Goal: Communication & Community: Answer question/provide support

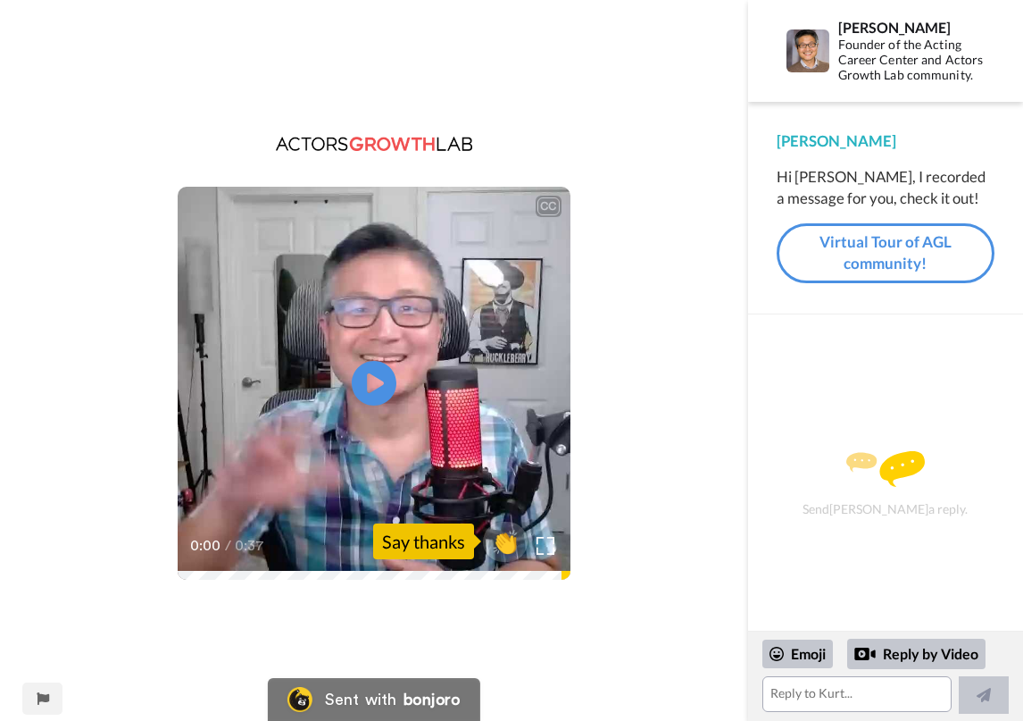
click at [379, 383] on icon "Play/Pause" at bounding box center [374, 383] width 45 height 80
click at [794, 694] on textarea at bounding box center [857, 694] width 189 height 36
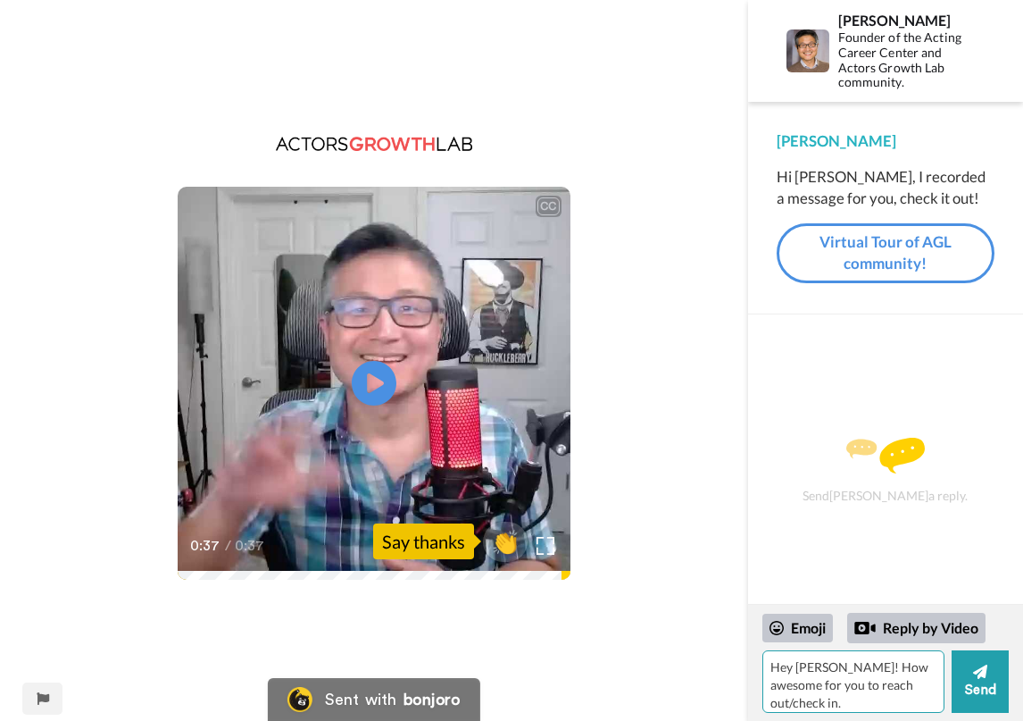
click at [829, 666] on textarea "Hey [PERSON_NAME]! How awesome for you to reach out/check in." at bounding box center [854, 681] width 182 height 63
click at [917, 688] on textarea "Hey [PERSON_NAME]! It's great to hear from you and check in." at bounding box center [854, 681] width 182 height 63
click at [815, 703] on textarea "Hey [PERSON_NAME]! It's great to hear from you and check in. All is good...I'm …" at bounding box center [854, 681] width 182 height 63
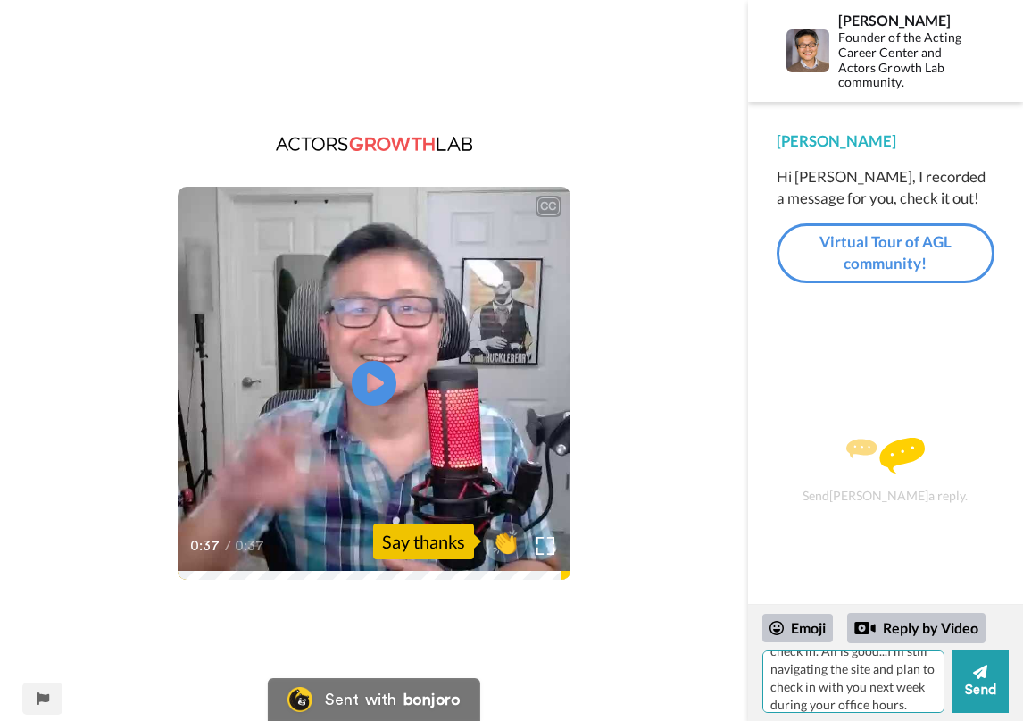
click at [861, 705] on textarea "Hey [PERSON_NAME]! It's great to hear from you and check in. All is good...I'm …" at bounding box center [854, 681] width 182 height 63
click at [829, 704] on textarea "Hey [PERSON_NAME]! It's great to hear from you and check in. All is good...I'm …" at bounding box center [854, 681] width 182 height 63
click at [838, 704] on textarea "Hey [PERSON_NAME]! It's great to hear from you and check in. All is good...I'm …" at bounding box center [854, 681] width 182 height 63
drag, startPoint x: 789, startPoint y: 662, endPoint x: 806, endPoint y: 697, distance: 39.5
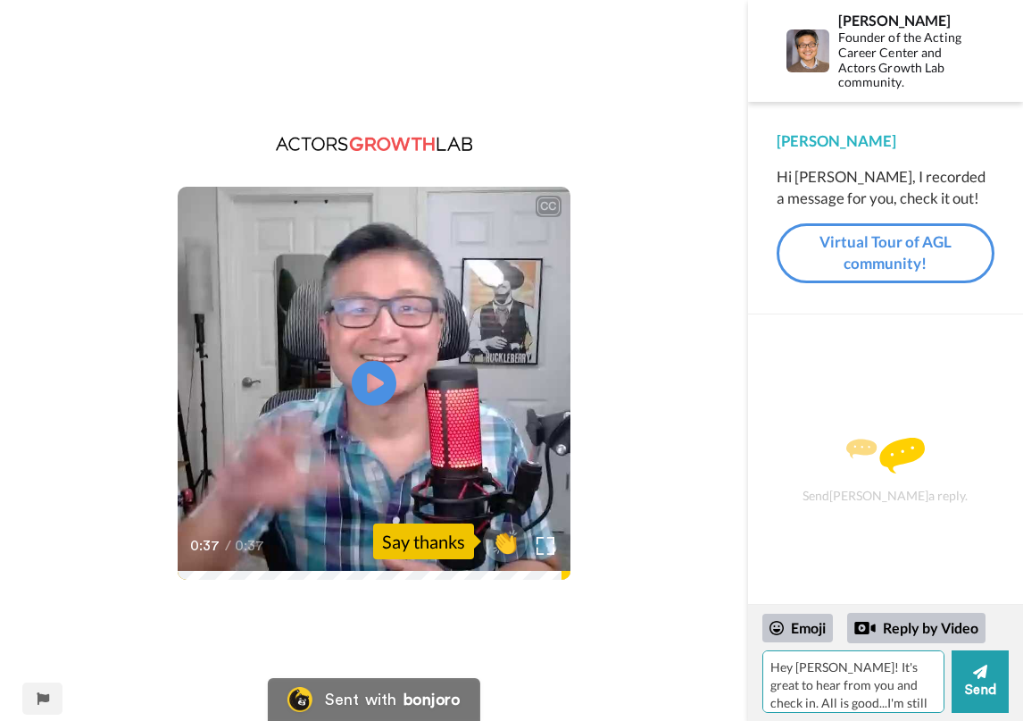
click at [806, 697] on textarea "Hey [PERSON_NAME]! It's great to hear from you and check in. All is good...I'm …" at bounding box center [854, 681] width 182 height 63
click at [845, 710] on textarea "Hey [PERSON_NAME]! It's great to hear from you and check in. All is good...The …" at bounding box center [854, 681] width 182 height 63
click at [887, 701] on textarea "Hey [PERSON_NAME]! It's great to hear from you and check in. All is good...The …" at bounding box center [854, 681] width 182 height 63
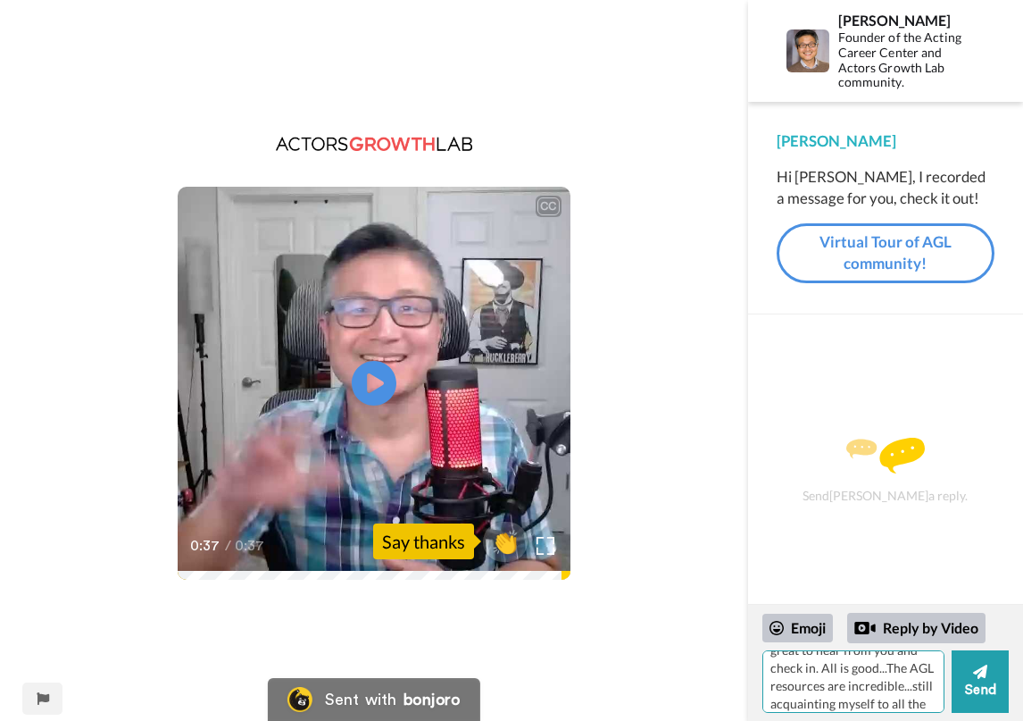
scroll to position [0, 0]
click at [825, 660] on textarea "Hey [PERSON_NAME]! It's great to hear from you and check in. All is good...The …" at bounding box center [854, 681] width 182 height 63
click at [886, 668] on textarea "Hey [PERSON_NAME]! Wow - It's great to hear from you and check in. All is good.…" at bounding box center [854, 681] width 182 height 63
drag, startPoint x: 779, startPoint y: 702, endPoint x: 902, endPoint y: 660, distance: 129.3
click at [902, 660] on textarea "Hey [PERSON_NAME]! Wow - It's so great to hear from you and check in. All is go…" at bounding box center [854, 681] width 182 height 63
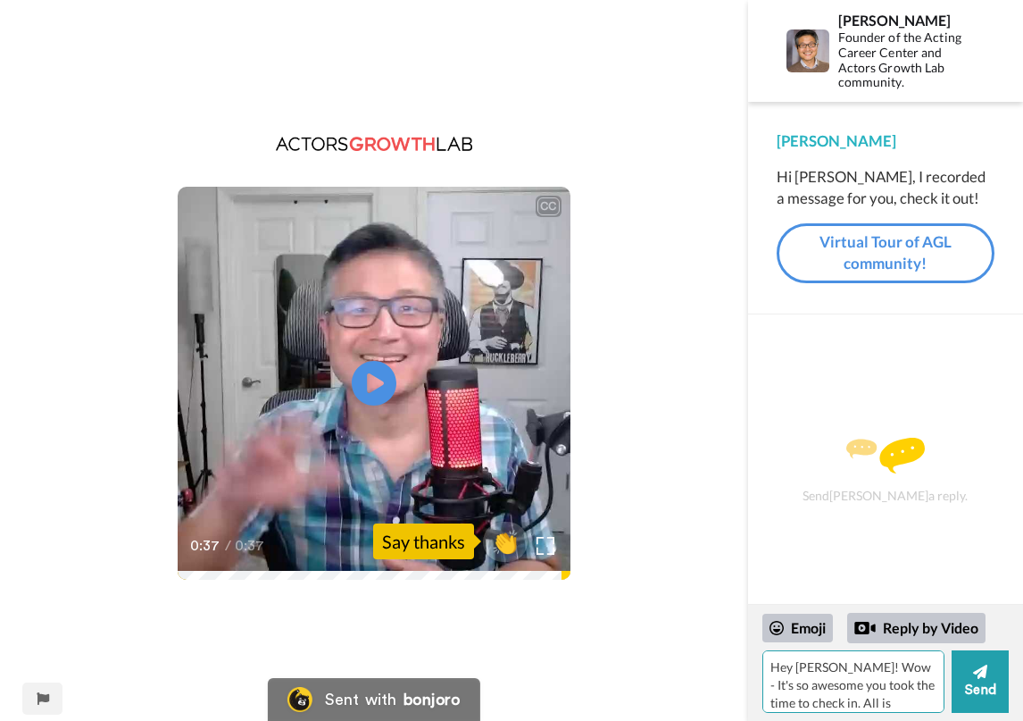
click at [834, 704] on textarea "Hey [PERSON_NAME]! Wow - It's so awesome you took the time to check in. All is …" at bounding box center [854, 681] width 182 height 63
drag, startPoint x: 901, startPoint y: 702, endPoint x: 863, endPoint y: 617, distance: 92.7
click at [863, 615] on div "Emoji Reply by Video Hey [PERSON_NAME]! Wow - It's so awesome you took the time…" at bounding box center [886, 663] width 246 height 100
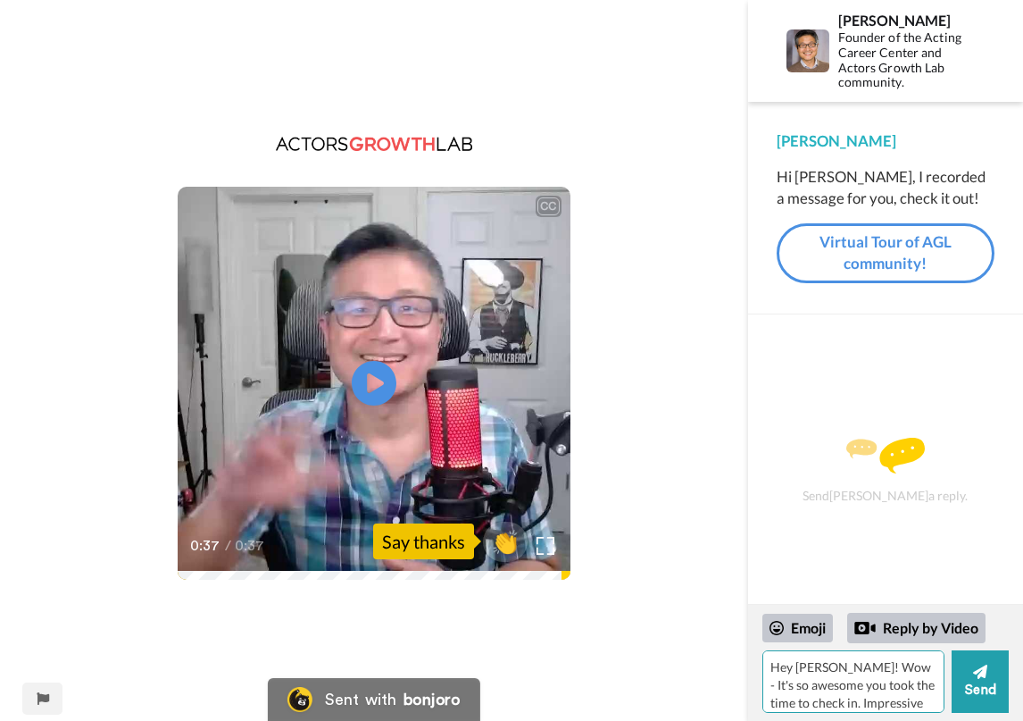
click at [901, 696] on textarea "Hey [PERSON_NAME]! Wow - It's so awesome you took the time to check in. Impress…" at bounding box center [854, 681] width 182 height 63
click at [857, 701] on textarea "Hey [PERSON_NAME]! Wow - It's so awesome you took the time to check in. Deeply …" at bounding box center [854, 681] width 182 height 63
click at [921, 704] on textarea "Hey [PERSON_NAME]! Wow - It's so awesome you took the time to check in. Deeply …" at bounding box center [854, 681] width 182 height 63
click at [895, 708] on textarea "Hey [PERSON_NAME]! Wow - It's so awesome you took the time to check in. Deeply …" at bounding box center [854, 681] width 182 height 63
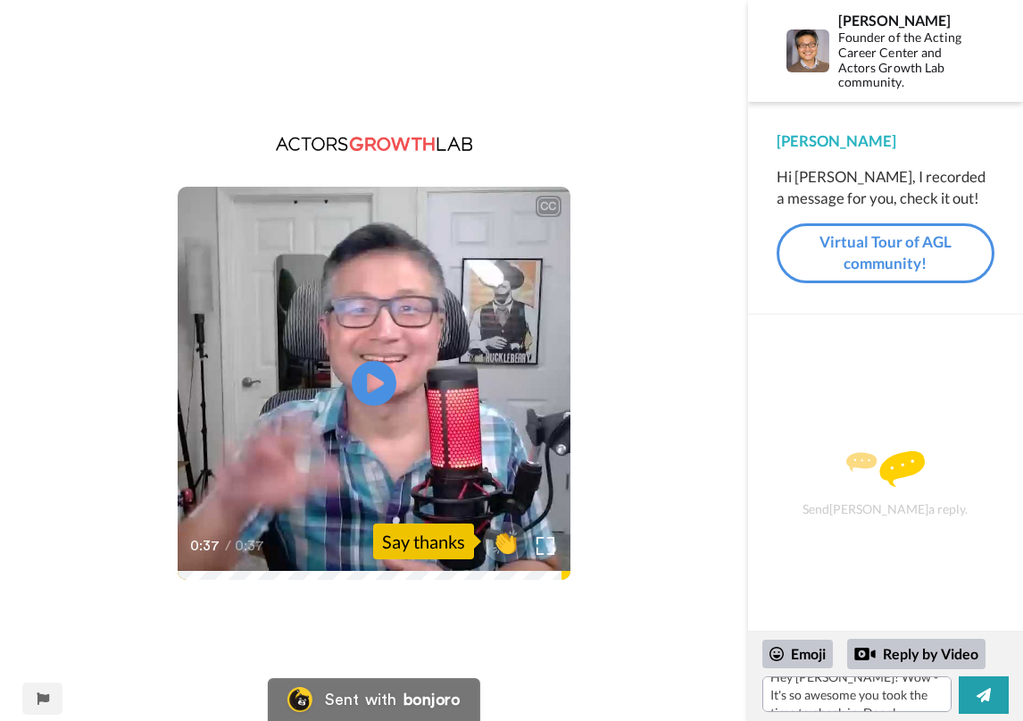
click at [951, 548] on div "Send [PERSON_NAME] a reply." at bounding box center [885, 484] width 227 height 276
drag, startPoint x: 919, startPoint y: 583, endPoint x: 920, endPoint y: 499, distance: 83.9
click at [920, 499] on div "Send [PERSON_NAME] a reply." at bounding box center [885, 484] width 227 height 276
drag, startPoint x: 927, startPoint y: 678, endPoint x: 924, endPoint y: 654, distance: 24.3
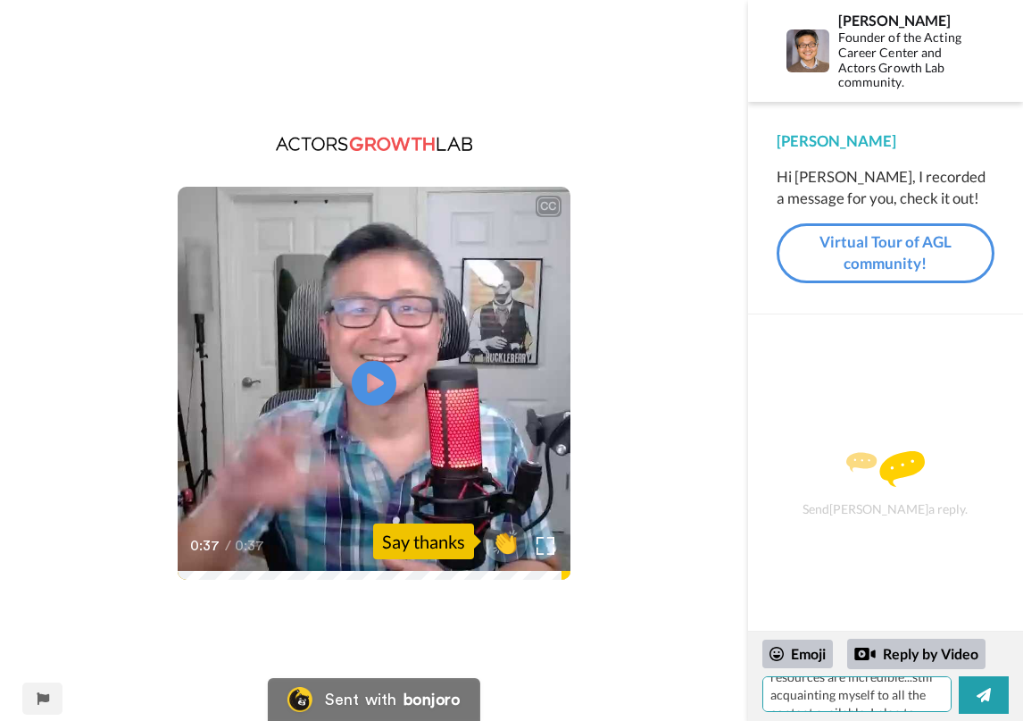
click at [924, 654] on div "Emoji Reply by Video Hey [PERSON_NAME]! Wow - It's so awesome you took the time…" at bounding box center [886, 675] width 246 height 75
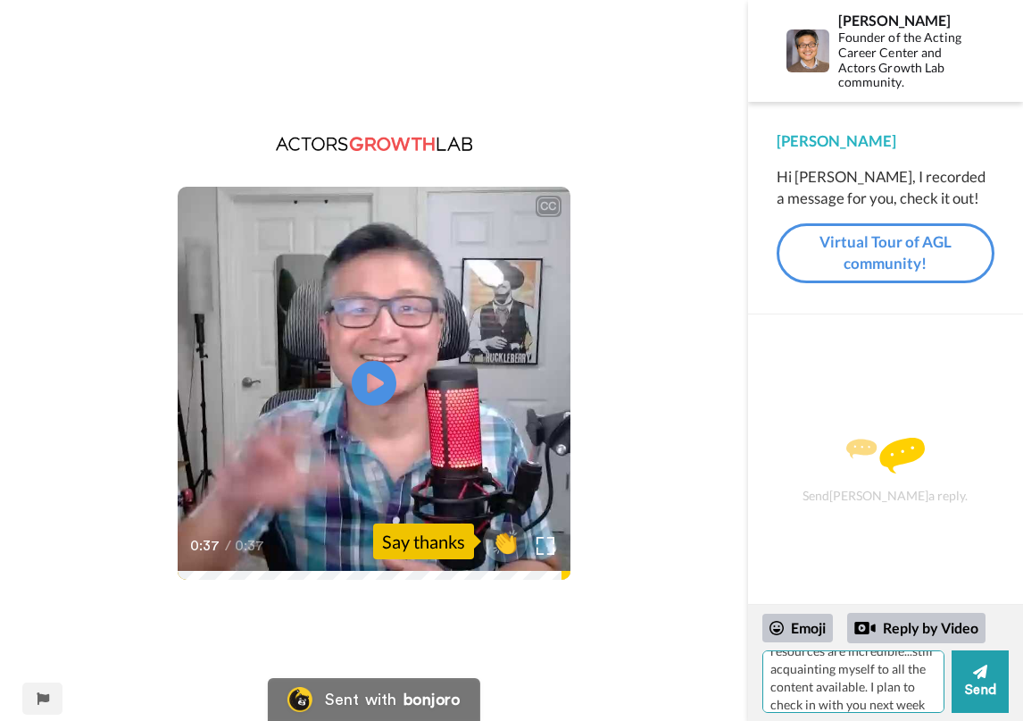
click at [932, 672] on textarea "Hey [PERSON_NAME]! Wow - It's so awesome you took the time to check in. Deeply …" at bounding box center [854, 681] width 182 height 63
click at [830, 667] on textarea "Hey [PERSON_NAME]! Wow - It's so awesome you took the time to check in. Deeply …" at bounding box center [854, 681] width 182 height 63
click at [830, 703] on textarea "Hey [PERSON_NAME]...Wow - It's so awesome you took the time to check in. Deeply…" at bounding box center [854, 681] width 182 height 63
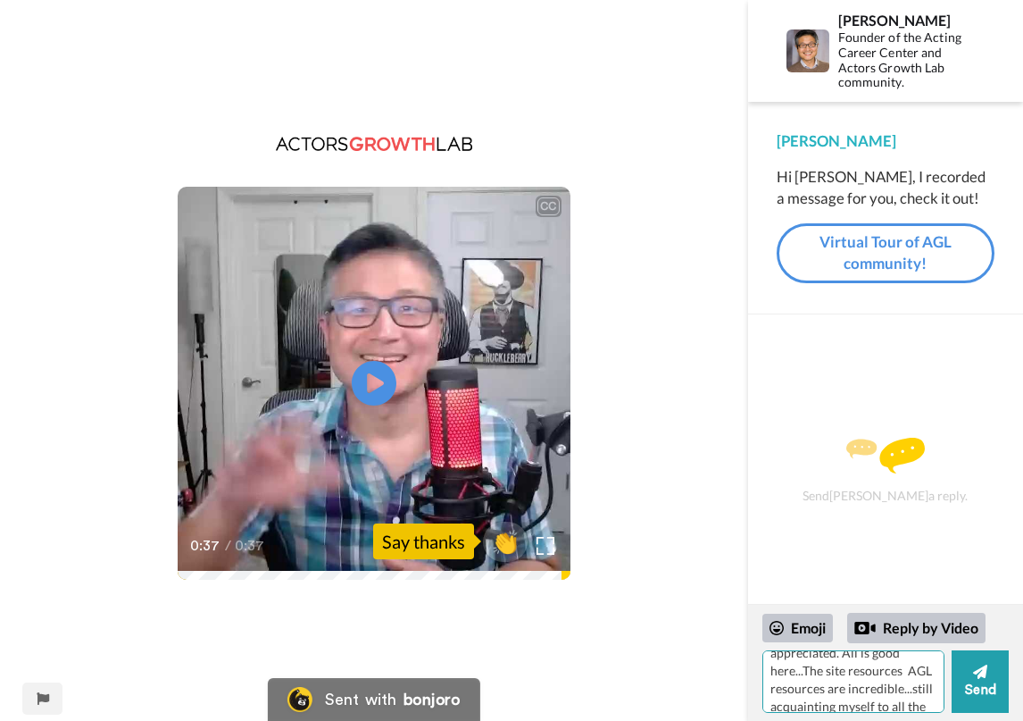
click at [825, 671] on textarea "Hey [PERSON_NAME]...Wow - It's so awesome you took the time to check in! Deeply…" at bounding box center [854, 681] width 182 height 63
drag, startPoint x: 854, startPoint y: 698, endPoint x: 763, endPoint y: 697, distance: 90.2
click at [763, 697] on textarea "Hey [PERSON_NAME]...Wow - It's so awesome you took the time to check in! Deeply…" at bounding box center [854, 681] width 182 height 63
click at [895, 676] on textarea "Hey [PERSON_NAME]...Wow - It's so awesome you took the time to check in! Deeply…" at bounding box center [854, 681] width 182 height 63
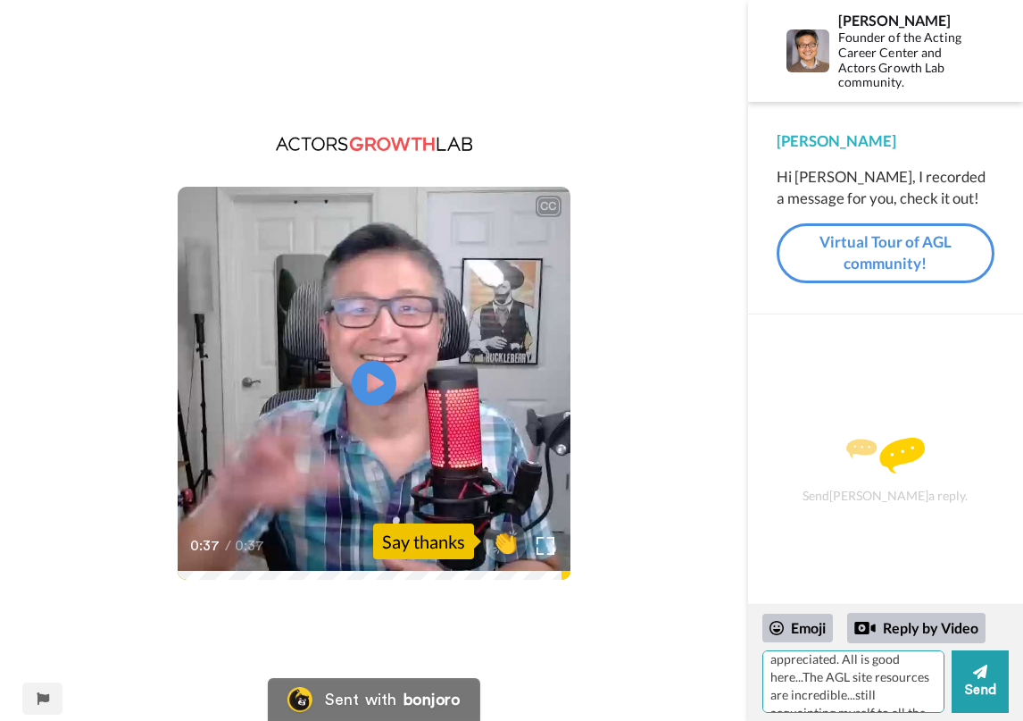
click at [909, 672] on textarea "Hey [PERSON_NAME]...Wow - It's so awesome you took the time to check in! Deeply…" at bounding box center [854, 681] width 182 height 63
click at [905, 699] on textarea "Hey [PERSON_NAME]...Wow - It's so awesome you took the time to check in! Deeply…" at bounding box center [854, 681] width 182 height 63
click at [851, 676] on textarea "Hey [PERSON_NAME]...Wow - It's so awesome you took the time to check in! Deeply…" at bounding box center [854, 681] width 182 height 63
click at [853, 676] on textarea "Hey [PERSON_NAME]...Wow - It's so awesome you took the time to check in! Deeply…" at bounding box center [854, 681] width 182 height 63
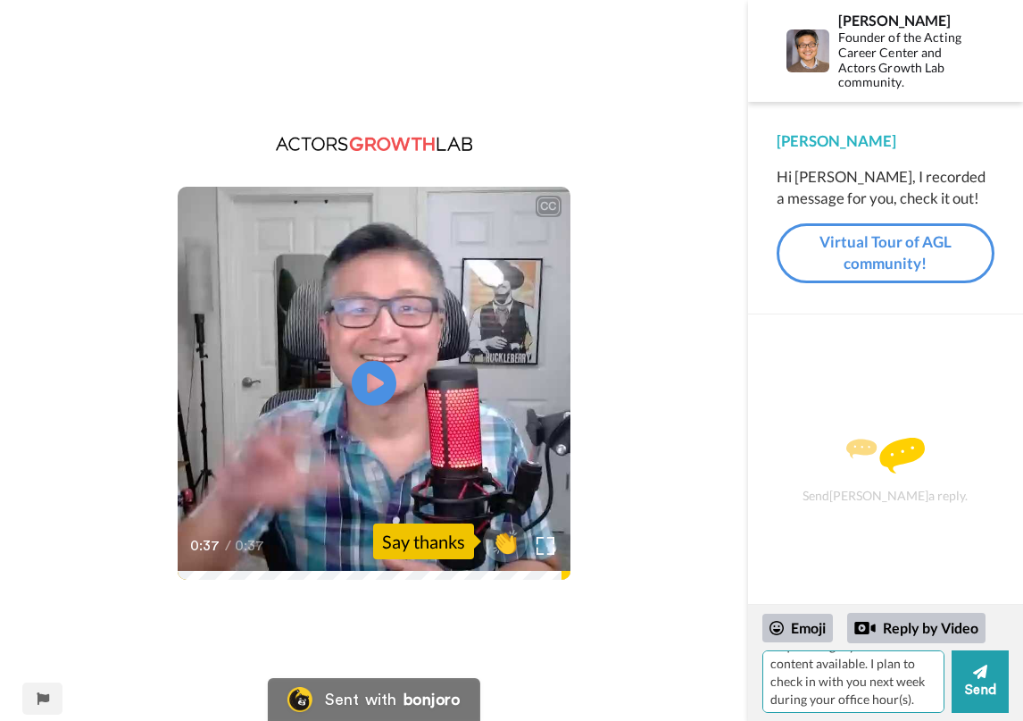
scroll to position [131, 0]
click at [919, 697] on textarea "Hey [PERSON_NAME]...Wow - It's so awesome you took the time to check in! Deeply…" at bounding box center [854, 681] width 182 height 63
drag, startPoint x: 814, startPoint y: 697, endPoint x: 765, endPoint y: 701, distance: 49.2
click at [765, 701] on textarea "Hey [PERSON_NAME]...Wow - It's so awesome you took the time to check in! Deeply…" at bounding box center [854, 681] width 182 height 63
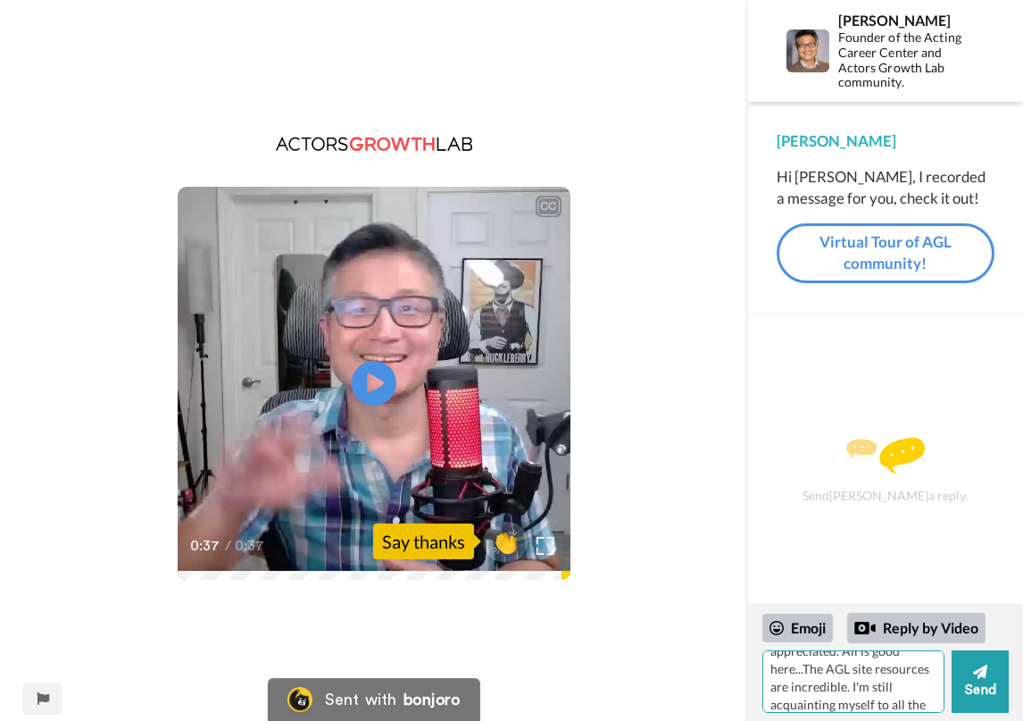
scroll to position [89, 0]
click at [821, 687] on textarea "Hey [PERSON_NAME]...Wow - It's so awesome you took the time to check in! Deeply…" at bounding box center [854, 681] width 182 height 63
drag, startPoint x: 871, startPoint y: 684, endPoint x: 770, endPoint y: 681, distance: 101.8
click at [770, 681] on textarea "Hey [PERSON_NAME]...Wow - It's so awesome you took the time to check in! Deeply…" at bounding box center [854, 681] width 182 height 63
click at [929, 687] on textarea "Hey [PERSON_NAME]...Wow - It's so awesome you took the time to check in! Deeply…" at bounding box center [854, 681] width 182 height 63
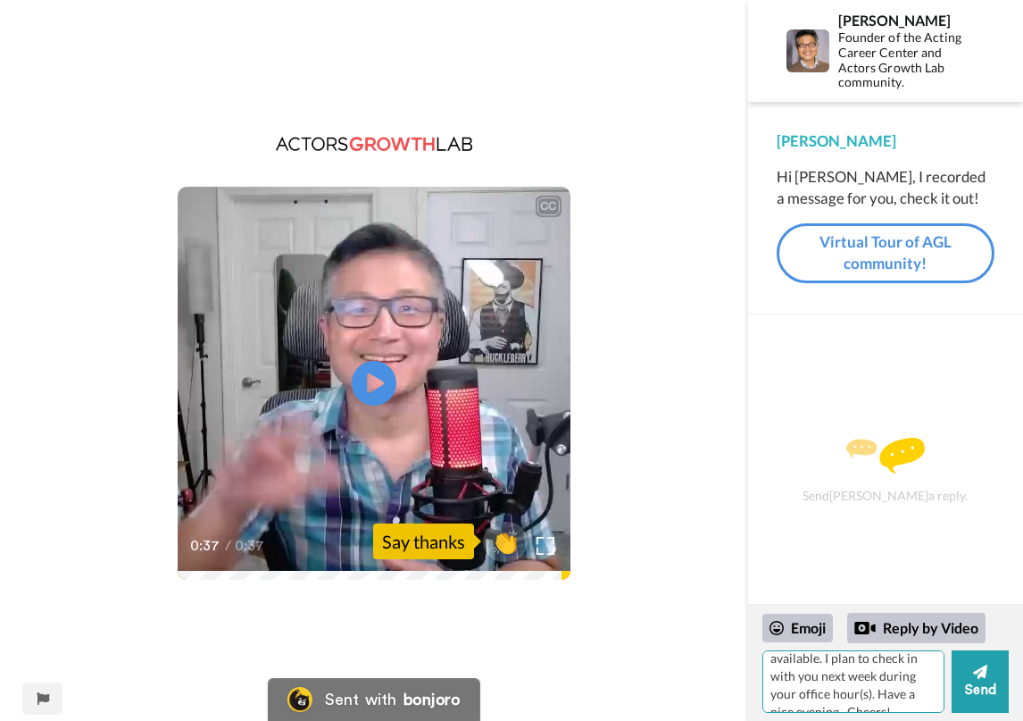
scroll to position [149, 0]
type textarea "Hey [PERSON_NAME]...Wow - It's so awesome you took the time to check in! Deeply…"
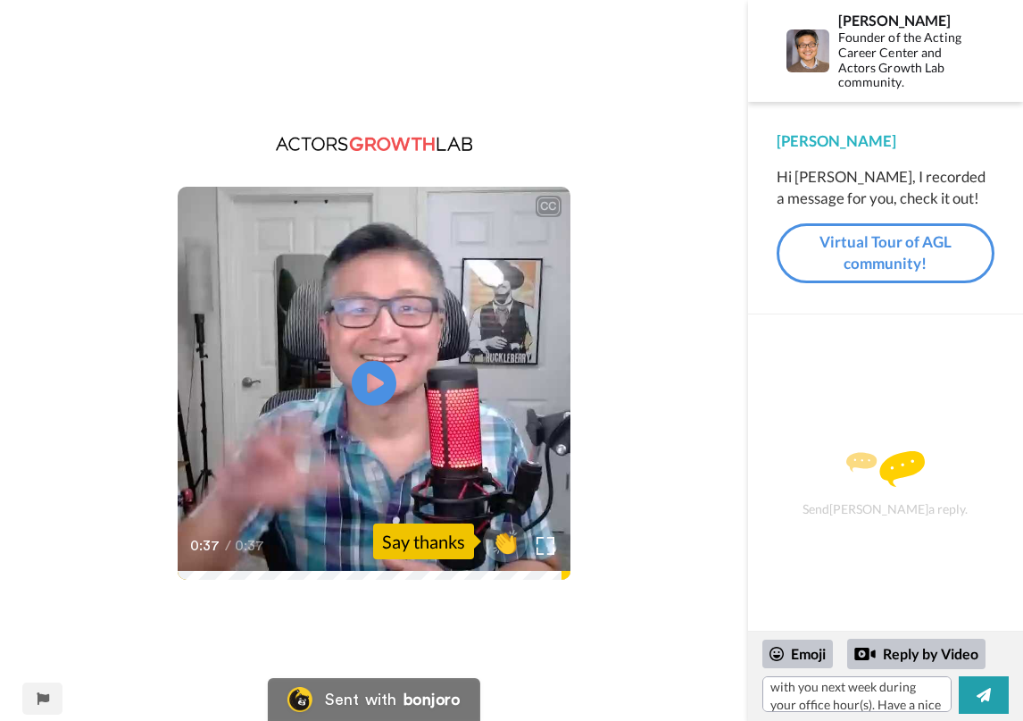
scroll to position [131, 0]
click at [516, 543] on span "👏" at bounding box center [505, 541] width 45 height 29
drag, startPoint x: 986, startPoint y: 699, endPoint x: 733, endPoint y: 683, distance: 253.2
click at [733, 683] on div "CC Play/Pause 0:37 / 0:37 1 👍 Sent with bonjoro Report this page [PERSON_NAME] …" at bounding box center [511, 360] width 1023 height 721
click at [783, 654] on icon at bounding box center [777, 653] width 14 height 14
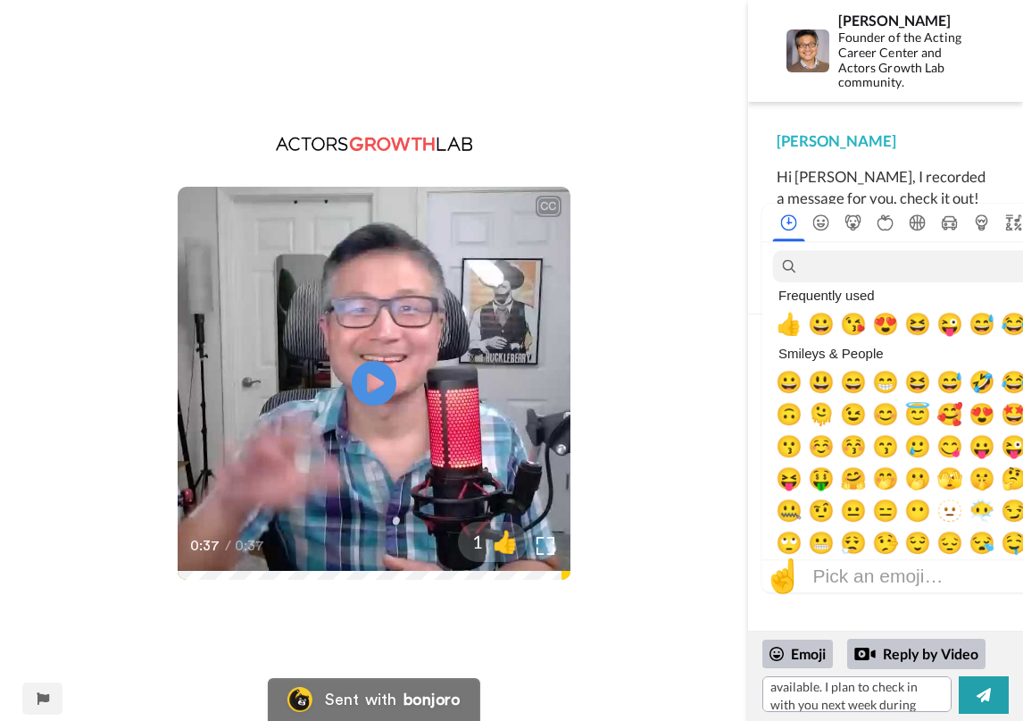
click at [698, 631] on div "CC Play/Pause 0:37 / 0:37 1 👍" at bounding box center [374, 360] width 748 height 721
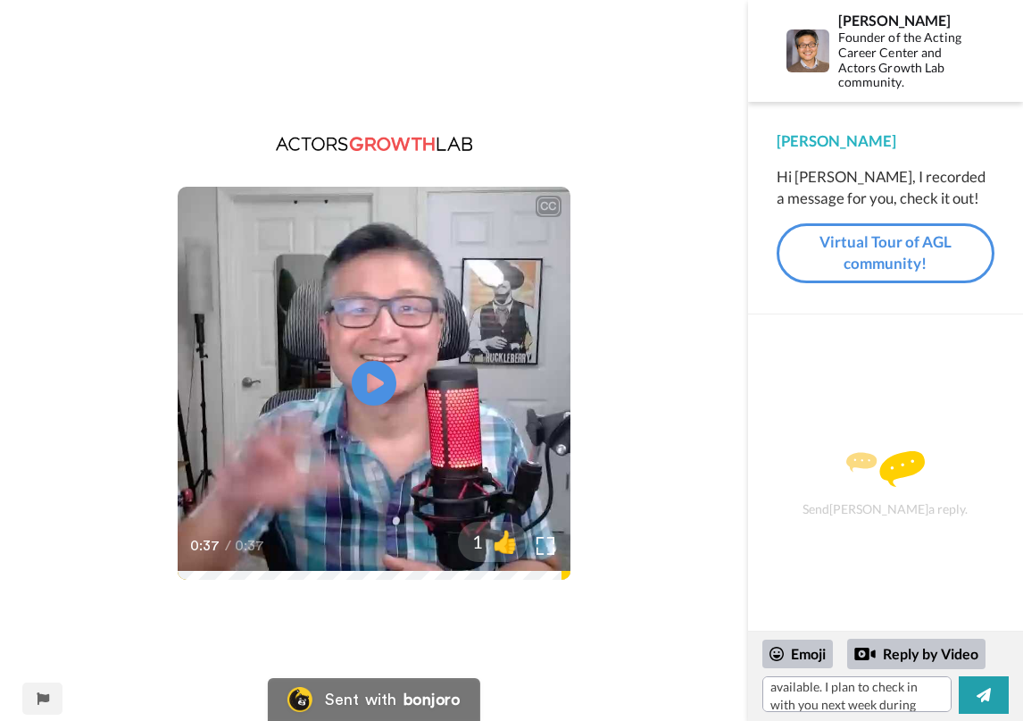
click at [979, 701] on icon at bounding box center [984, 695] width 14 height 18
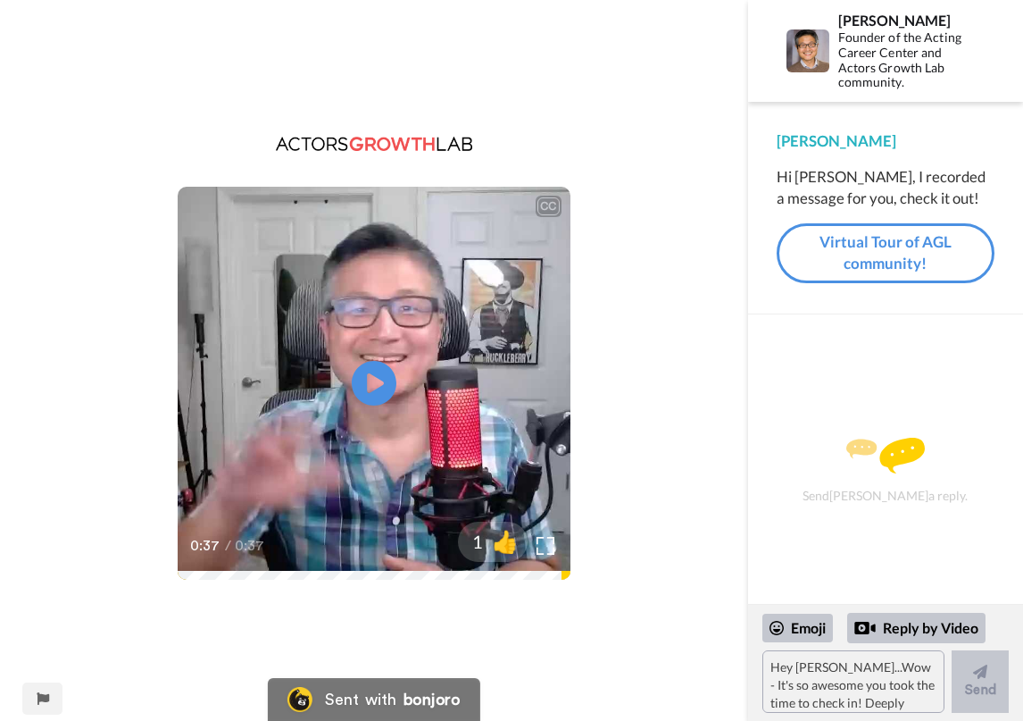
scroll to position [75, 0]
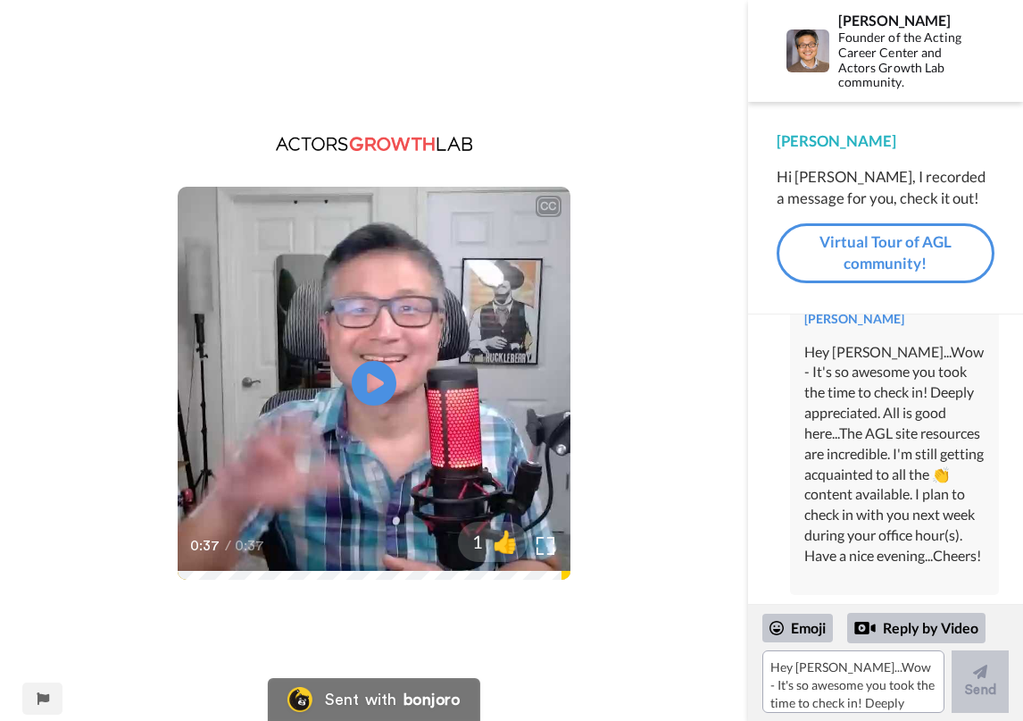
click at [964, 473] on div "Hey [PERSON_NAME]...Wow - It's so awesome you took the time to check in! Deeply…" at bounding box center [894, 454] width 180 height 224
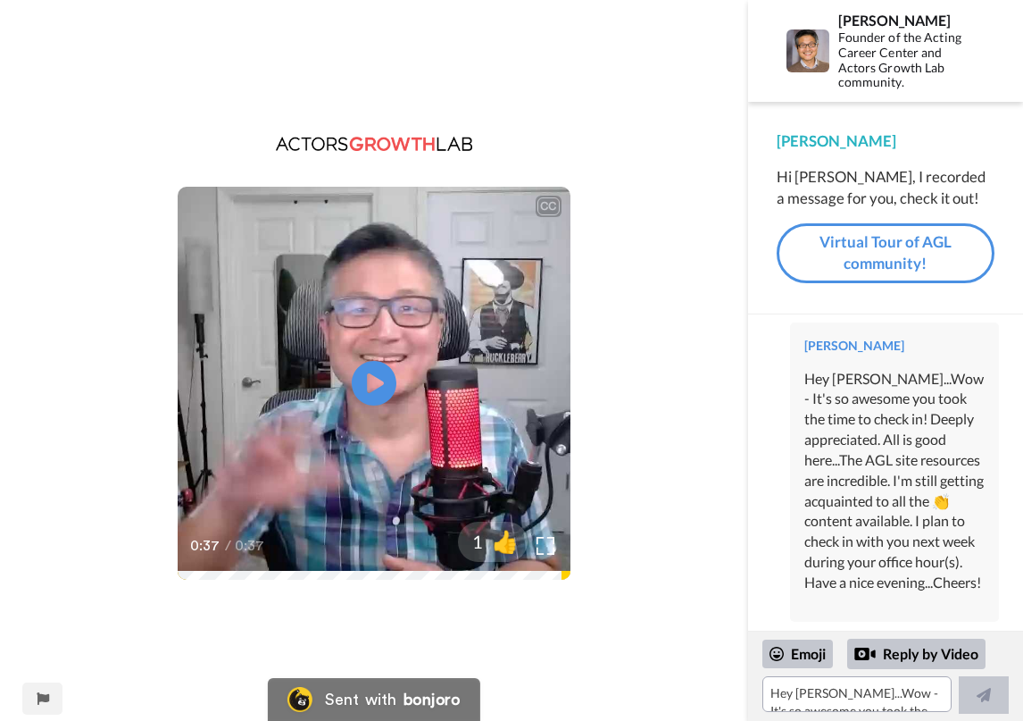
click at [875, 504] on div "Hey [PERSON_NAME]...Wow - It's so awesome you took the time to check in! Deeply…" at bounding box center [894, 481] width 180 height 224
click at [879, 506] on div "Hey [PERSON_NAME]...Wow - It's so awesome you took the time to check in! Deeply…" at bounding box center [894, 481] width 180 height 224
click at [894, 501] on div "Hey [PERSON_NAME]...Wow - It's so awesome you took the time to check in! Deeply…" at bounding box center [894, 481] width 180 height 224
click at [880, 502] on div "Hey [PERSON_NAME]...Wow - It's so awesome you took the time to check in! Deeply…" at bounding box center [894, 481] width 180 height 224
click at [877, 504] on div "Hey [PERSON_NAME]...Wow - It's so awesome you took the time to check in! Deeply…" at bounding box center [894, 481] width 180 height 224
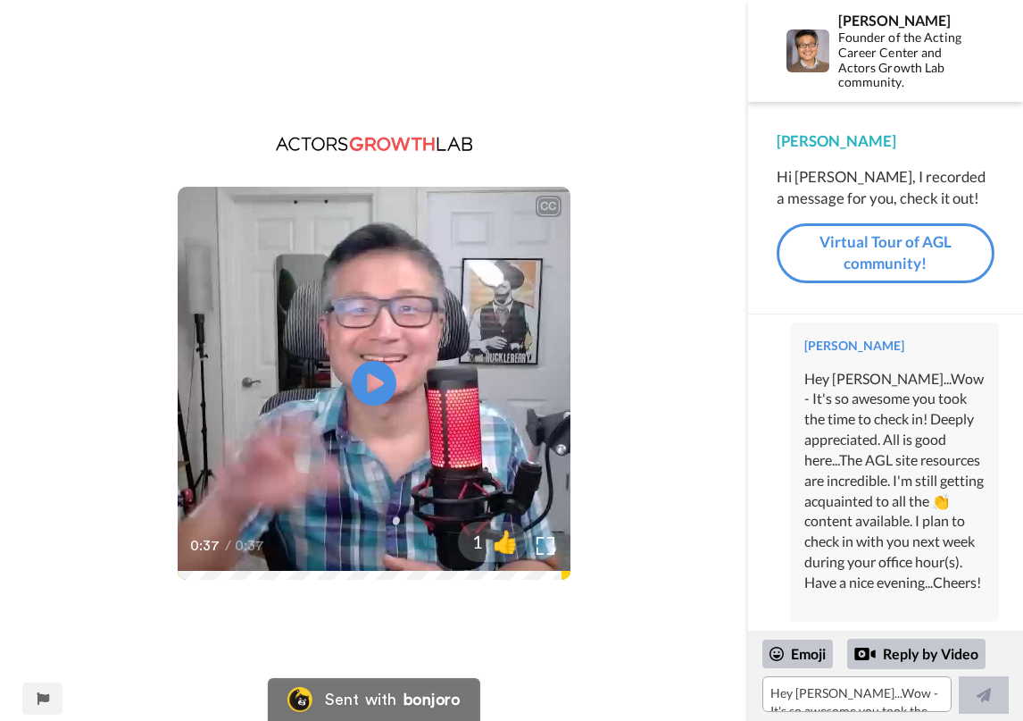
click at [655, 504] on div "CC Play/Pause 0:37 / 0:37 1 👍" at bounding box center [374, 372] width 748 height 470
